Goal: Task Accomplishment & Management: Complete application form

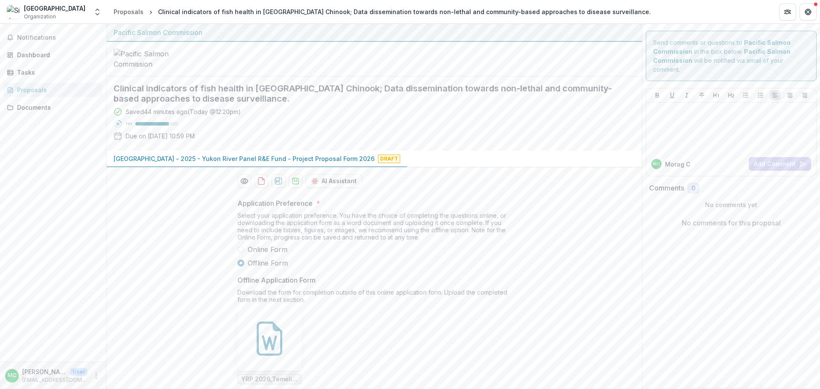
scroll to position [99, 0]
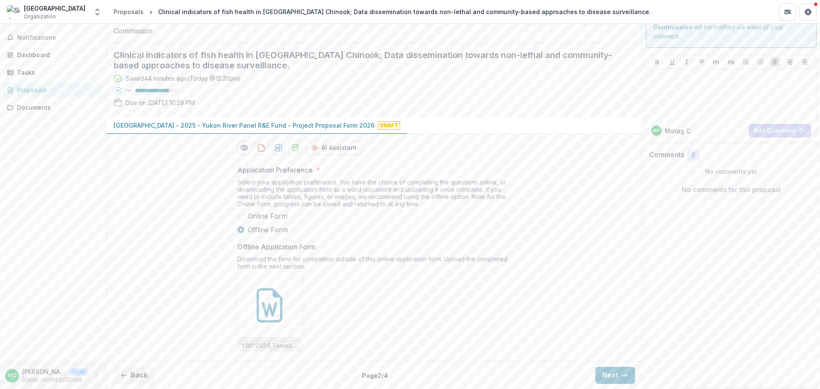
click at [236, 216] on div "Application Preference * Select your application preference. You have the choic…" at bounding box center [374, 258] width 287 height 200
click at [239, 216] on span at bounding box center [240, 216] width 7 height 7
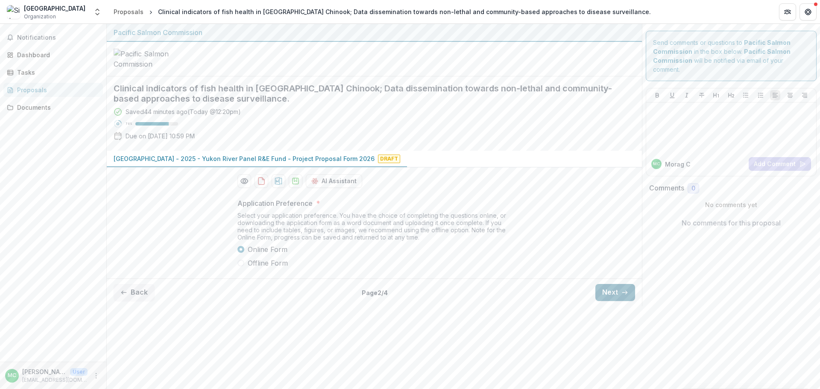
click at [611, 301] on button "Next" at bounding box center [615, 292] width 40 height 17
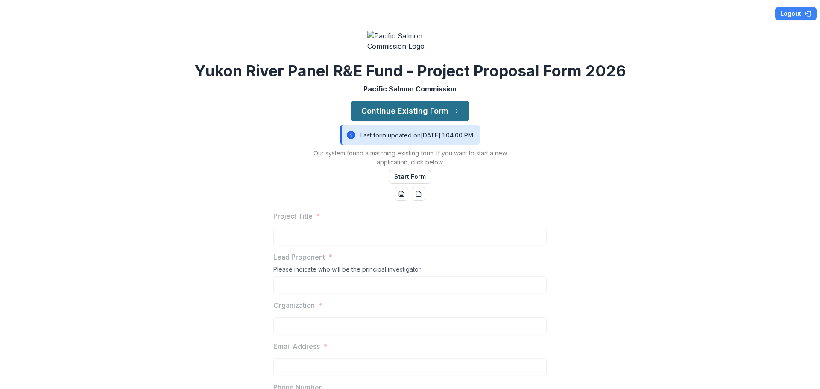
click at [368, 121] on button "Continue Existing Form" at bounding box center [410, 111] width 118 height 21
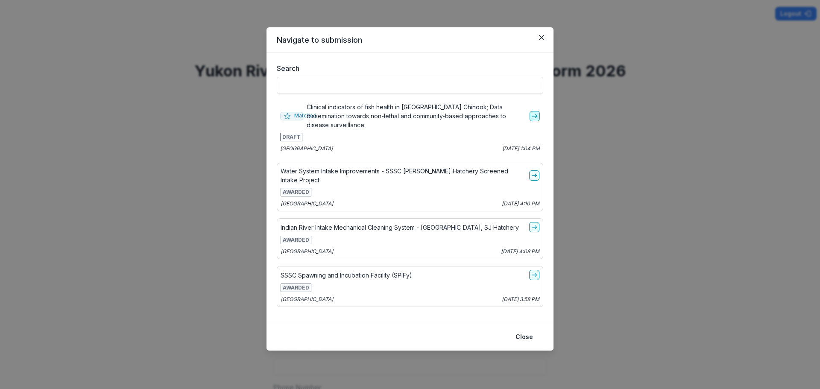
click at [531, 117] on icon "go-to" at bounding box center [534, 116] width 7 height 7
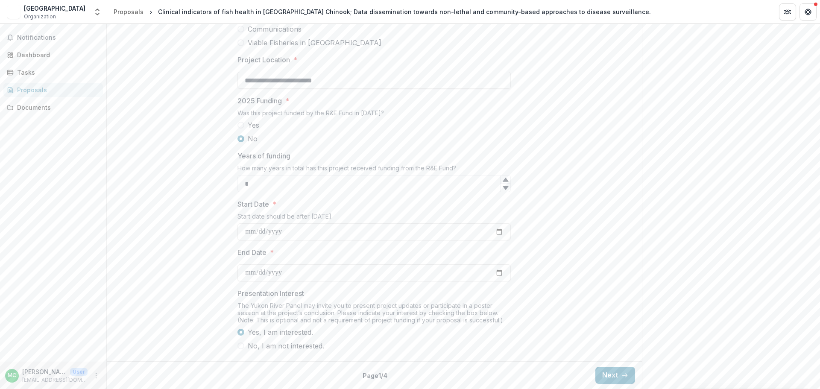
scroll to position [663, 0]
click at [461, 369] on div "Back Page 1 / 4 Next" at bounding box center [374, 375] width 535 height 28
click at [608, 375] on button "Next" at bounding box center [615, 375] width 40 height 17
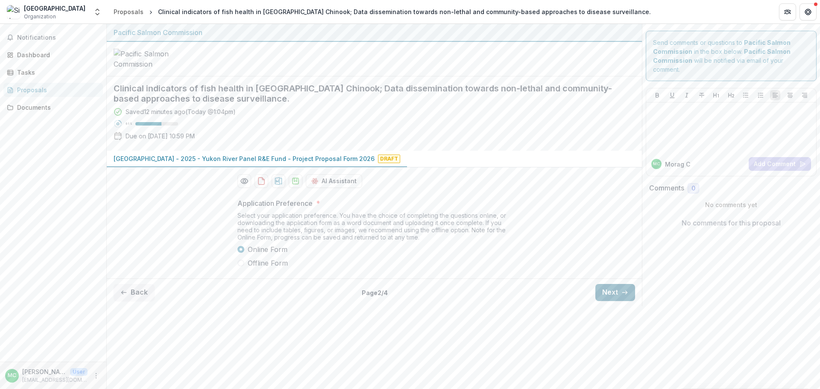
scroll to position [0, 0]
click at [245, 268] on label "Offline Form" at bounding box center [373, 263] width 273 height 10
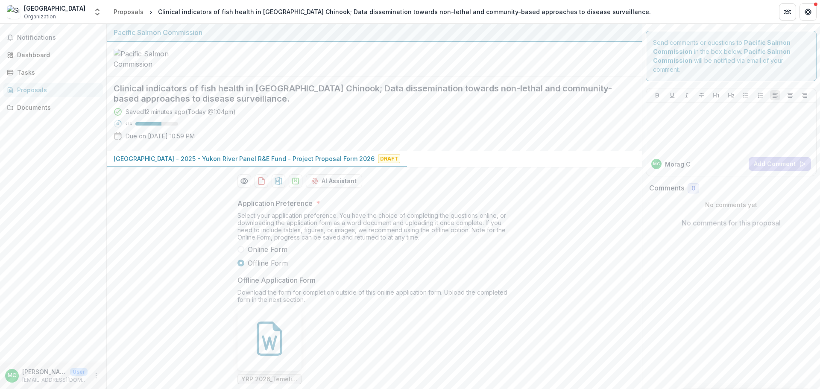
scroll to position [99, 0]
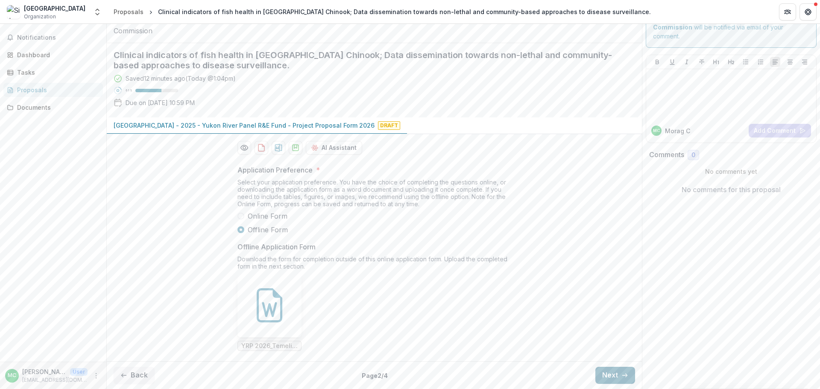
click at [607, 373] on button "Next" at bounding box center [615, 375] width 40 height 17
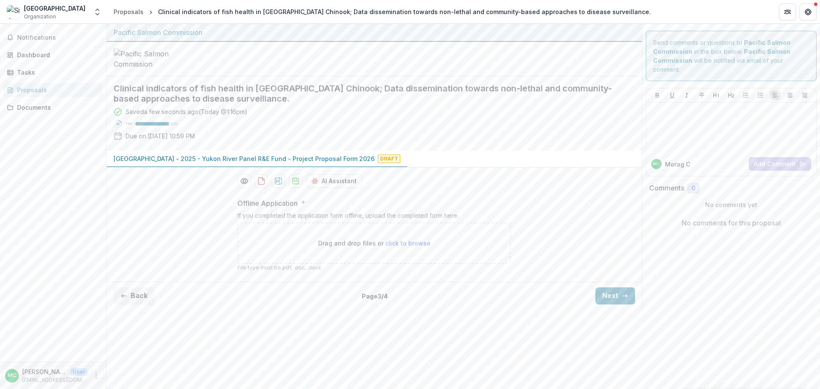
click at [410, 247] on span "click to browse" at bounding box center [407, 243] width 45 height 7
type input "**********"
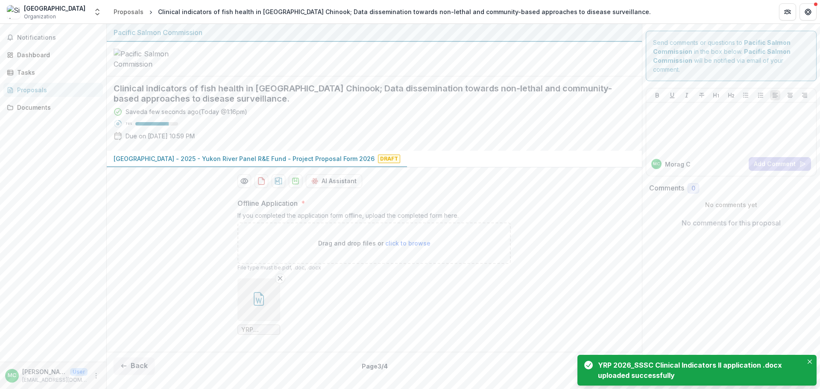
scroll to position [56, 0]
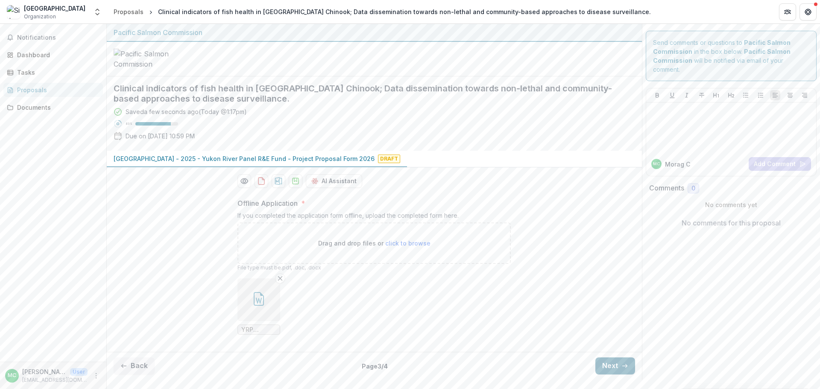
click at [606, 375] on button "Next" at bounding box center [615, 366] width 40 height 17
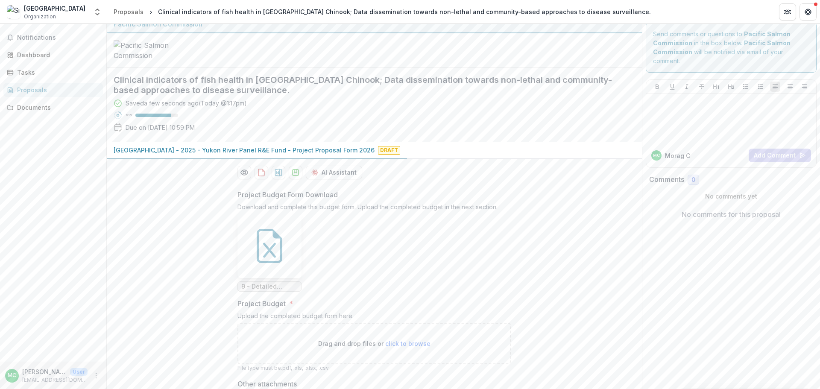
scroll to position [0, 0]
